Goal: Task Accomplishment & Management: Manage account settings

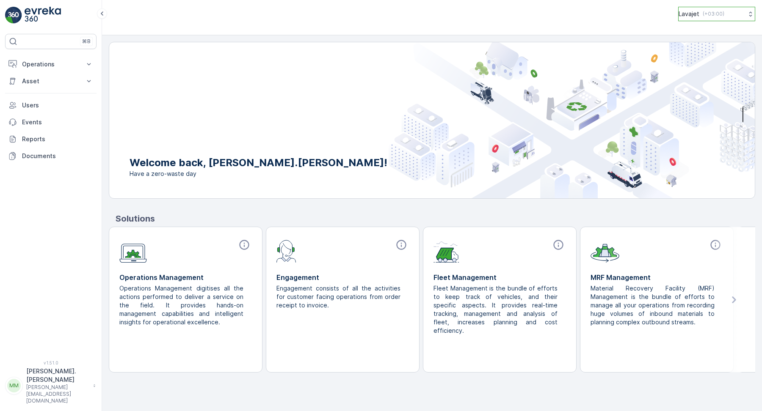
click at [679, 16] on p "Lavajet" at bounding box center [688, 14] width 21 height 8
click at [59, 394] on p "m.urrehman@lavajet-group.com" at bounding box center [57, 394] width 63 height 20
click at [53, 370] on div "Log Out" at bounding box center [51, 372] width 88 height 12
